Goal: Task Accomplishment & Management: Complete application form

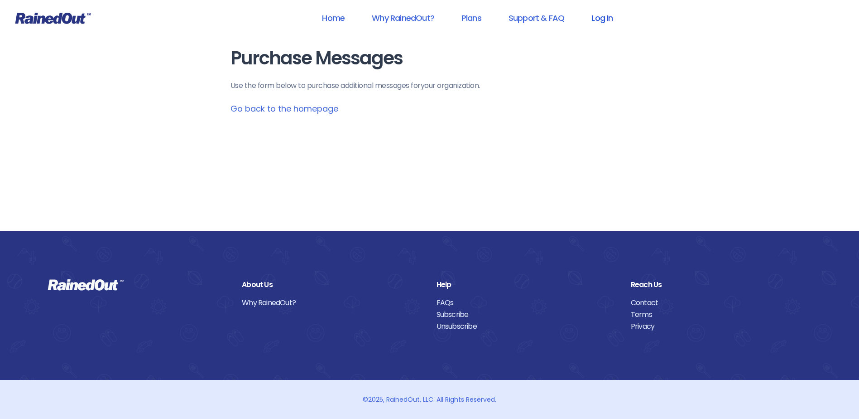
click at [599, 20] on link "Log In" at bounding box center [602, 18] width 45 height 20
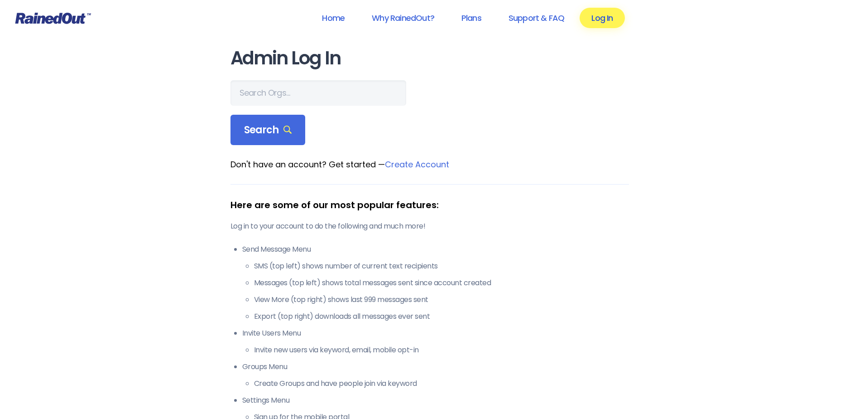
click at [606, 19] on link "Log In" at bounding box center [602, 18] width 45 height 20
click at [258, 91] on input "text" at bounding box center [319, 92] width 176 height 25
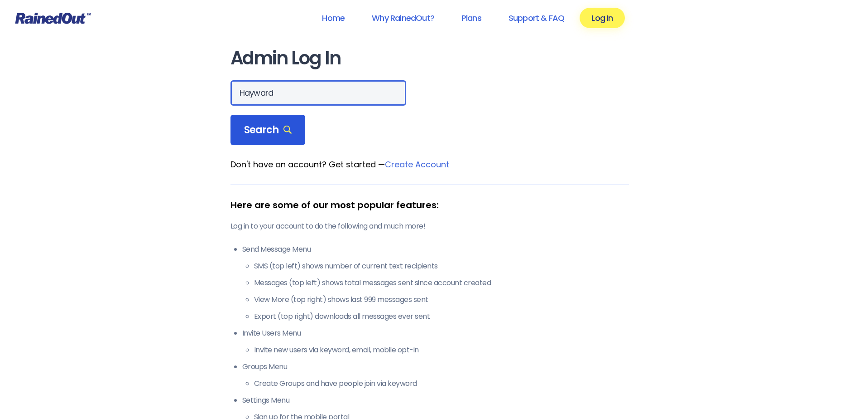
type input "Hayward"
click at [265, 131] on span "Search" at bounding box center [268, 130] width 48 height 13
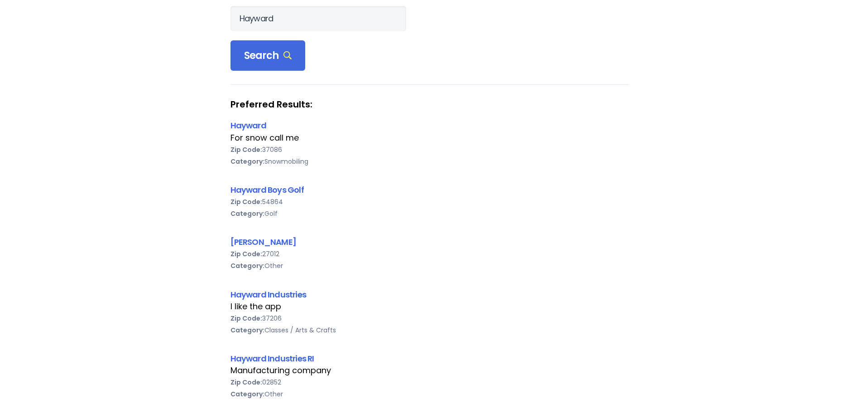
scroll to position [91, 0]
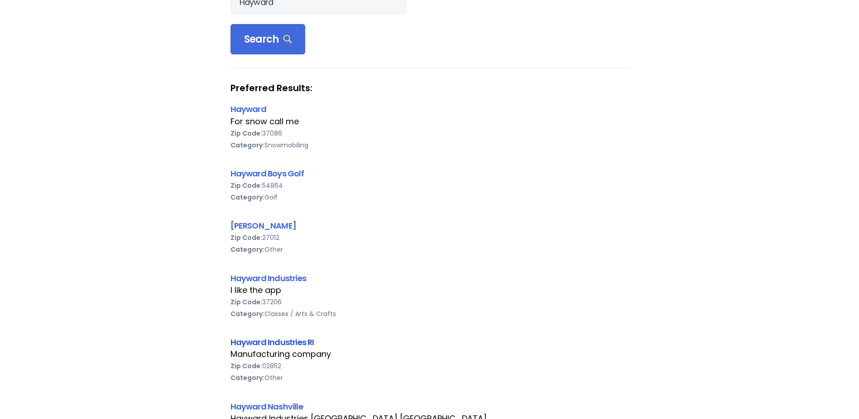
click at [276, 340] on link "Hayward Industries RI" at bounding box center [273, 341] width 84 height 11
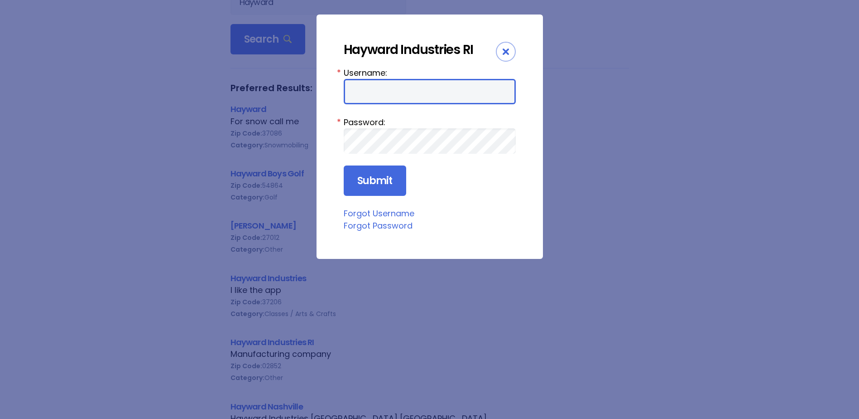
type input "sarnold"
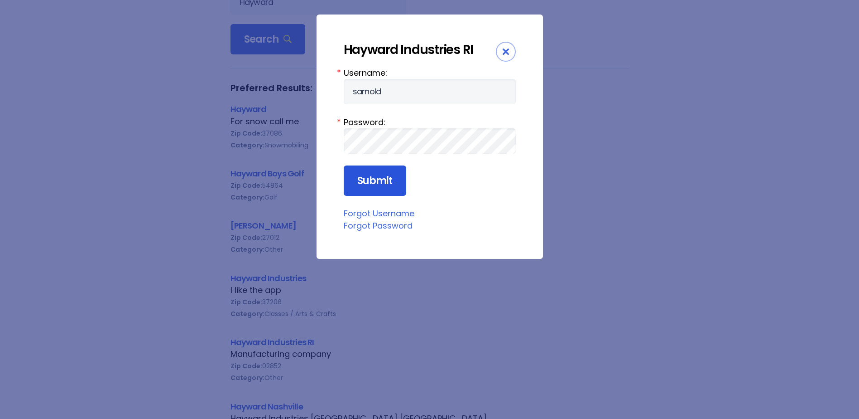
click at [367, 179] on input "Submit" at bounding box center [375, 180] width 63 height 31
